Goal: Task Accomplishment & Management: Use online tool/utility

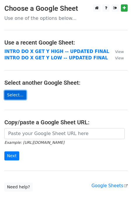
click at [15, 91] on link "Select..." at bounding box center [15, 95] width 22 height 9
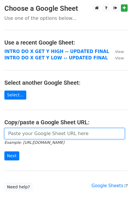
click at [17, 133] on input "url" at bounding box center [64, 133] width 120 height 11
paste input "https://docs.google.com/spreadsheets/d/1JCWpI-lnC1X_r_P-CA5EZmJDh33FLIIB08R1_xD…"
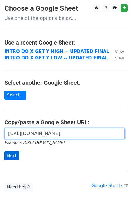
type input "https://docs.google.com/spreadsheets/d/1JCWpI-lnC1X_r_P-CA5EZmJDh33FLIIB08R1_xD…"
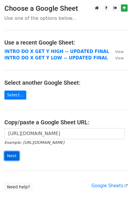
scroll to position [0, 0]
click at [10, 154] on input "Next" at bounding box center [11, 156] width 15 height 9
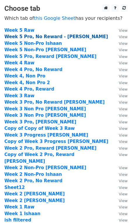
click at [48, 36] on strong "Week 5 Pro, No Reward - Jess" at bounding box center [55, 36] width 103 height 5
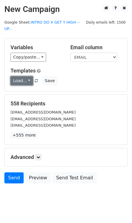
click at [27, 76] on link "Load..." at bounding box center [21, 80] width 22 height 9
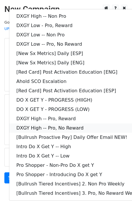
click at [27, 124] on link "DXGY High -- Pro, No Reward" at bounding box center [78, 128] width 139 height 9
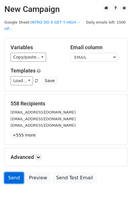
click at [13, 173] on link "Send" at bounding box center [13, 178] width 19 height 11
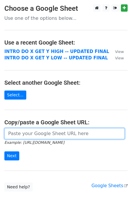
click at [24, 131] on input "url" at bounding box center [64, 133] width 120 height 11
paste input "[URL][DOMAIN_NAME]"
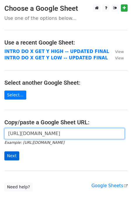
type input "[URL][DOMAIN_NAME]"
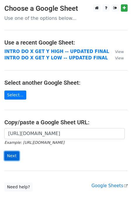
scroll to position [0, 0]
click at [13, 153] on input "Next" at bounding box center [11, 156] width 15 height 9
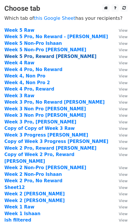
click at [36, 56] on strong "Week 5 Pro, Reward [PERSON_NAME]" at bounding box center [50, 56] width 92 height 5
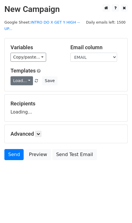
click at [25, 76] on link "Load..." at bounding box center [21, 80] width 22 height 9
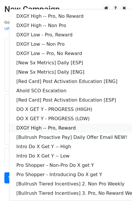
click at [24, 124] on link "DXGY High -- Pro, Reward" at bounding box center [78, 128] width 139 height 9
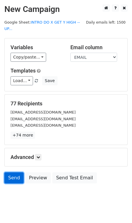
click at [13, 173] on link "Send" at bounding box center [13, 178] width 19 height 11
